Goal: Information Seeking & Learning: Learn about a topic

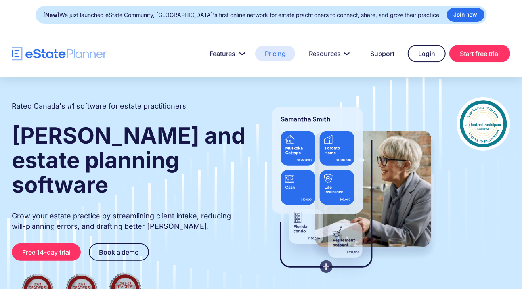
click at [266, 55] on link "Pricing" at bounding box center [275, 54] width 40 height 16
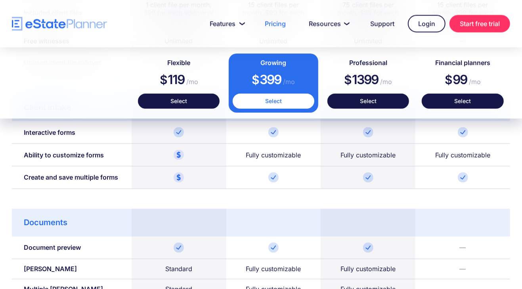
scroll to position [619, 0]
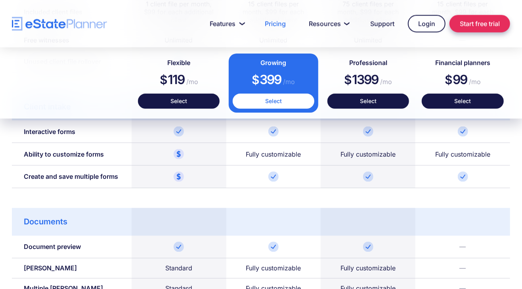
click at [470, 23] on link "Start free trial" at bounding box center [479, 23] width 61 height 17
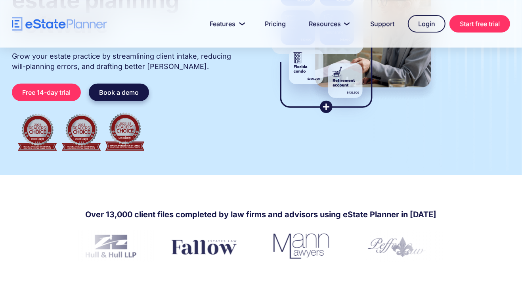
scroll to position [160, 0]
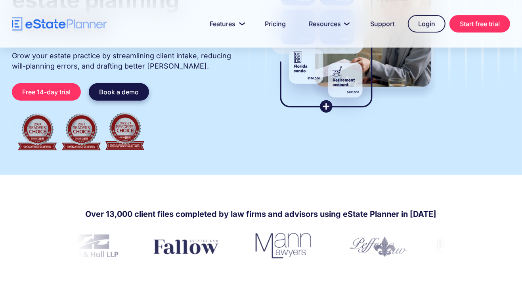
click at [109, 83] on link "Book a demo" at bounding box center [119, 91] width 60 height 17
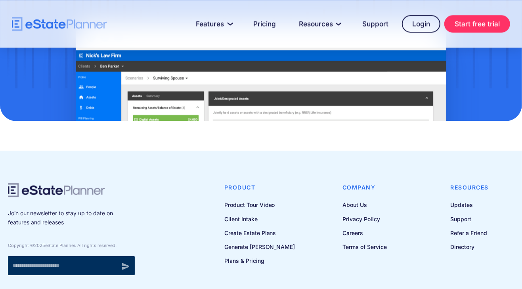
scroll to position [1118, 0]
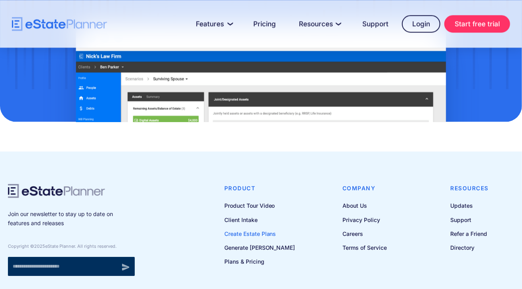
click at [262, 229] on link "Create Estate Plans" at bounding box center [259, 234] width 71 height 10
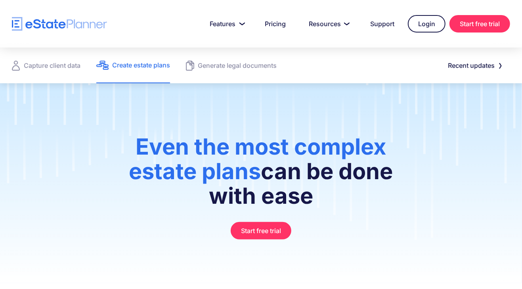
drag, startPoint x: 110, startPoint y: 25, endPoint x: 29, endPoint y: 21, distance: 80.9
click at [29, 21] on div "Features Capture Client Data Create Estate Plans Generate Legal Documents Prici…" at bounding box center [261, 23] width 498 height 17
